Goal: Information Seeking & Learning: Learn about a topic

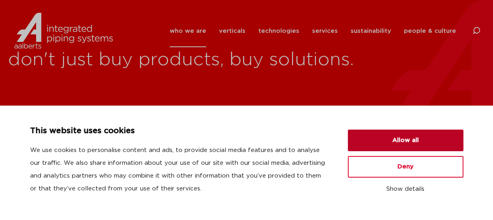
click at [401, 135] on button "Allow all" at bounding box center [404, 141] width 115 height 22
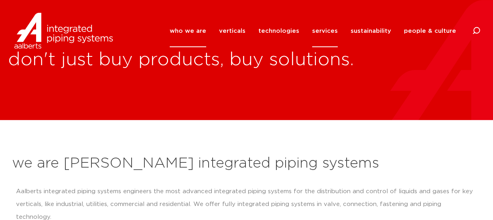
click at [324, 31] on link "services" at bounding box center [325, 31] width 26 height 32
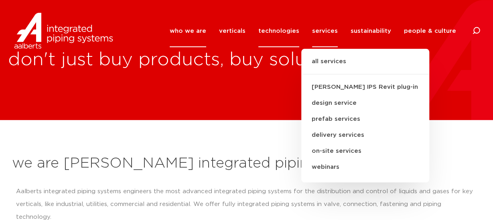
click at [279, 27] on link "technologies" at bounding box center [278, 31] width 41 height 32
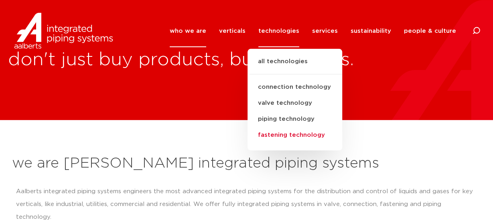
click at [297, 133] on link "fastening technology" at bounding box center [294, 135] width 95 height 16
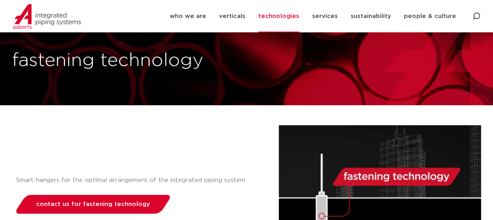
scroll to position [22, 0]
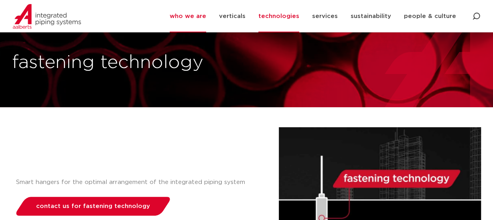
click at [203, 19] on link "who we are" at bounding box center [188, 16] width 36 height 32
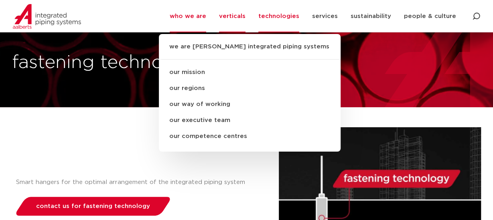
click at [244, 14] on link "verticals" at bounding box center [232, 16] width 26 height 32
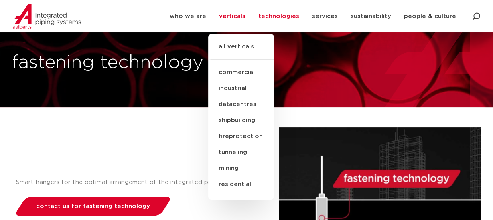
click at [244, 104] on link "datacentres" at bounding box center [241, 105] width 66 height 16
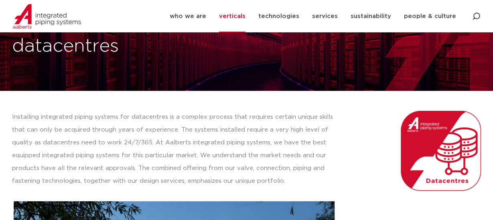
scroll to position [49, 0]
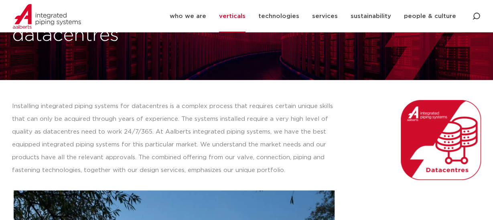
click at [243, 159] on p "Installing integrated piping systems for datacentres is a complex process that …" at bounding box center [174, 138] width 325 height 77
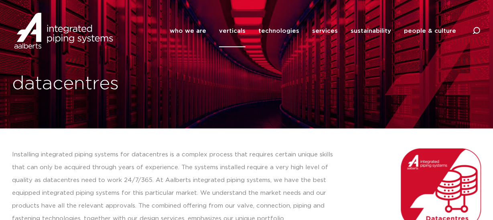
scroll to position [0, 0]
